Goal: Information Seeking & Learning: Learn about a topic

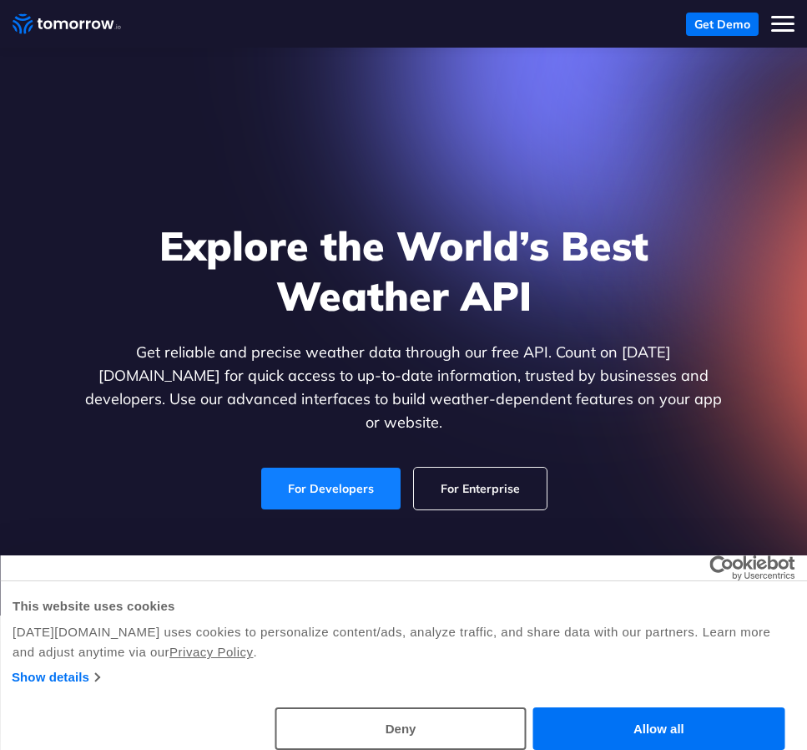
click at [345, 479] on link "For Developers" at bounding box center [330, 488] width 139 height 42
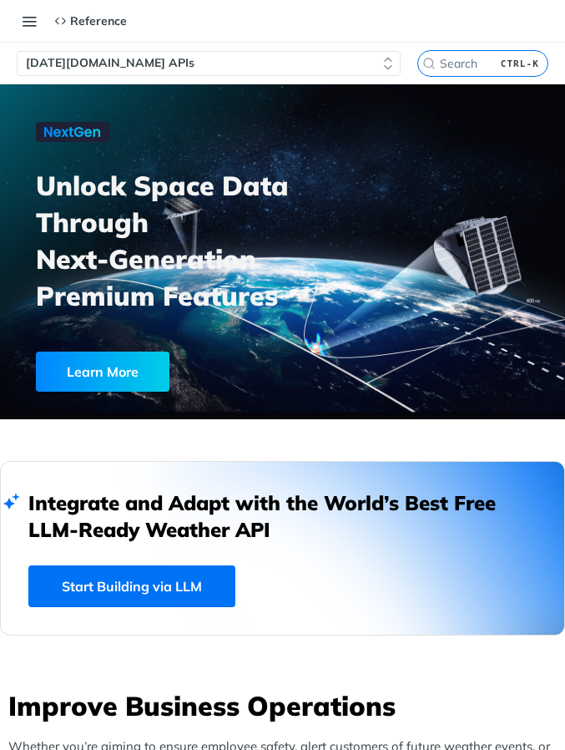
scroll to position [83, 0]
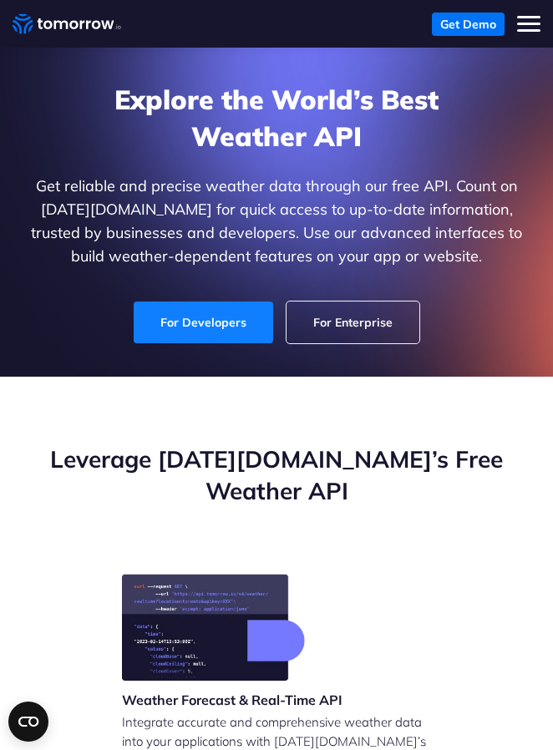
click at [230, 332] on link "For Developers" at bounding box center [203, 322] width 139 height 42
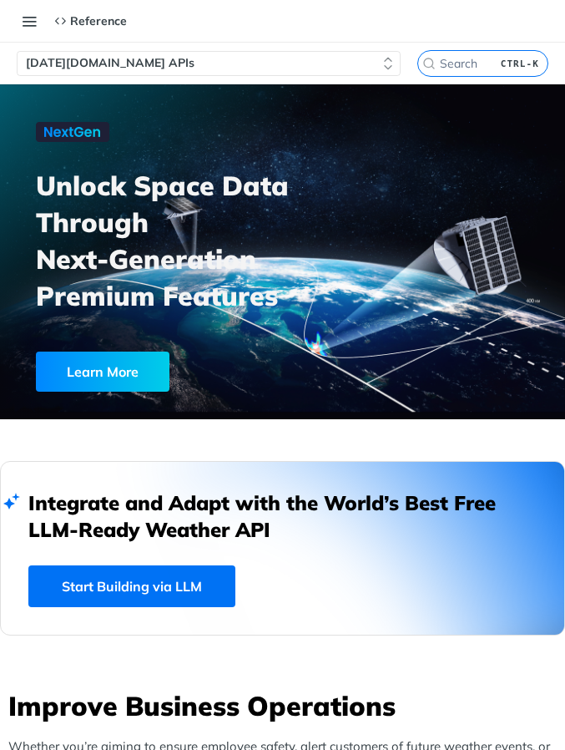
drag, startPoint x: 43, startPoint y: 470, endPoint x: 43, endPoint y: 447, distance: 23.4
click at [43, 468] on div "Integrate and Adapt with the World’s Best Free LLM-Ready Weather API Start Buil…" at bounding box center [282, 548] width 565 height 174
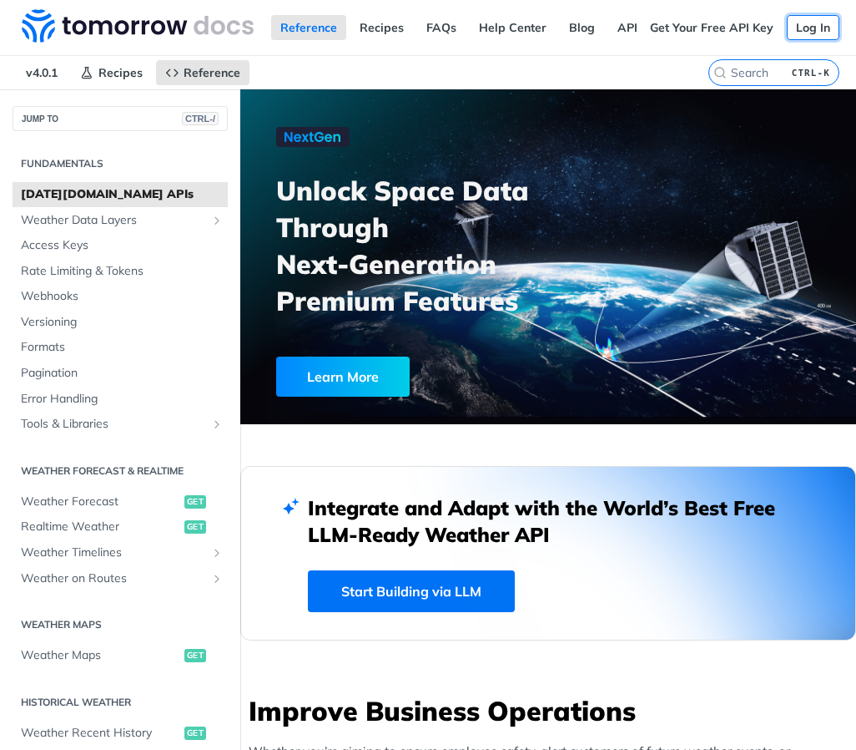
click at [564, 23] on link "Log In" at bounding box center [813, 27] width 53 height 25
